Goal: Information Seeking & Learning: Learn about a topic

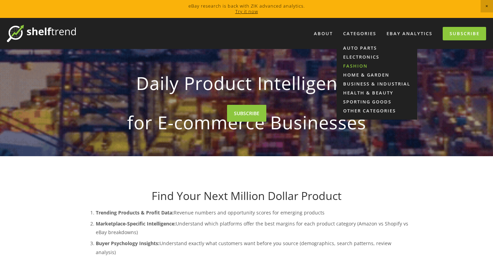
click at [359, 65] on link "Fashion" at bounding box center [377, 65] width 81 height 9
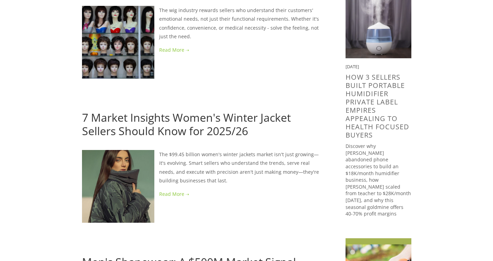
scroll to position [129, 0]
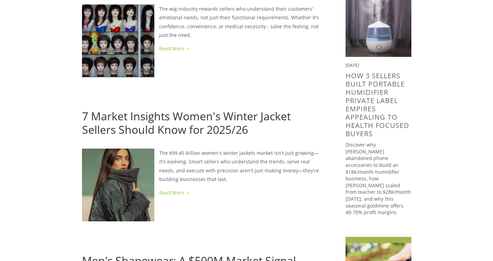
click at [222, 121] on link "7 Market Insights Women's Winter Jacket Sellers Should Know for 2025/26" at bounding box center [186, 123] width 209 height 28
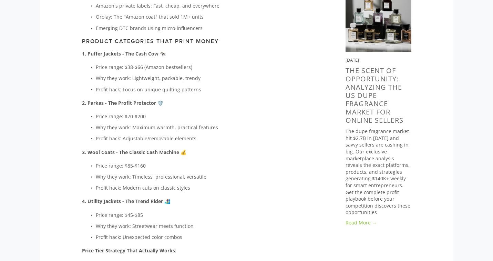
scroll to position [668, 0]
